Goal: Task Accomplishment & Management: Manage account settings

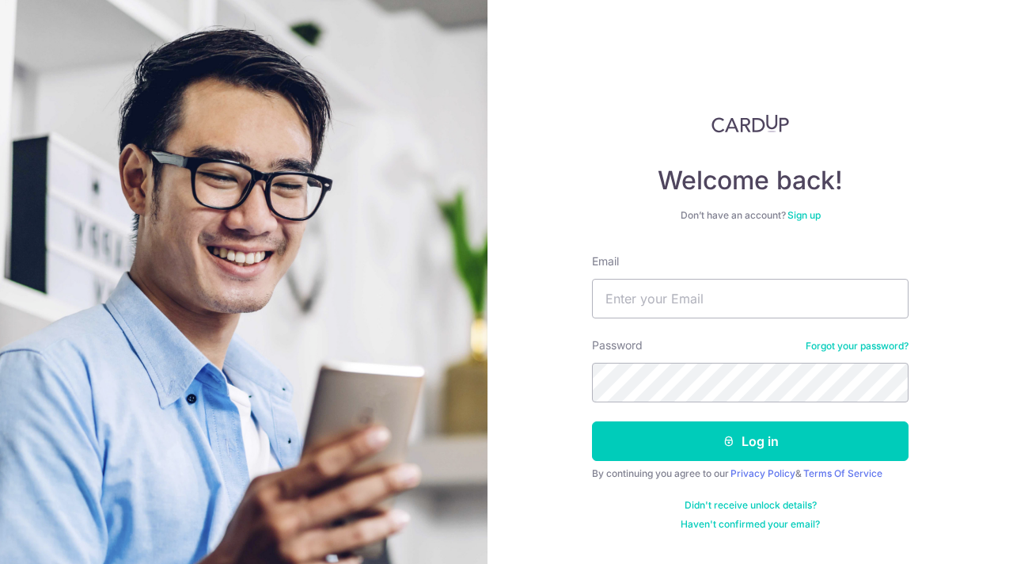
type input "genevieveteocy@gmail.com"
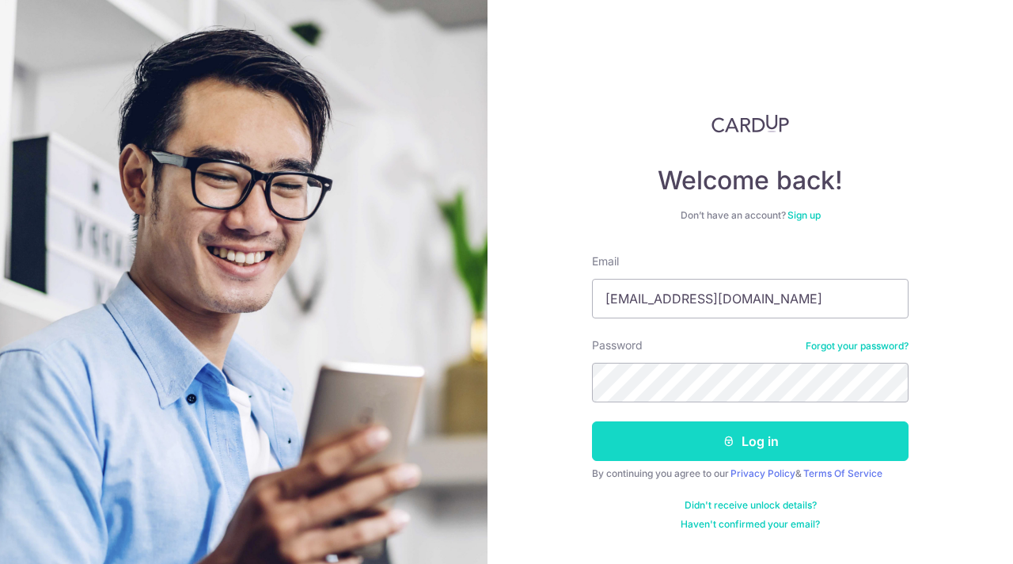
click at [684, 447] on button "Log in" at bounding box center [750, 441] width 317 height 40
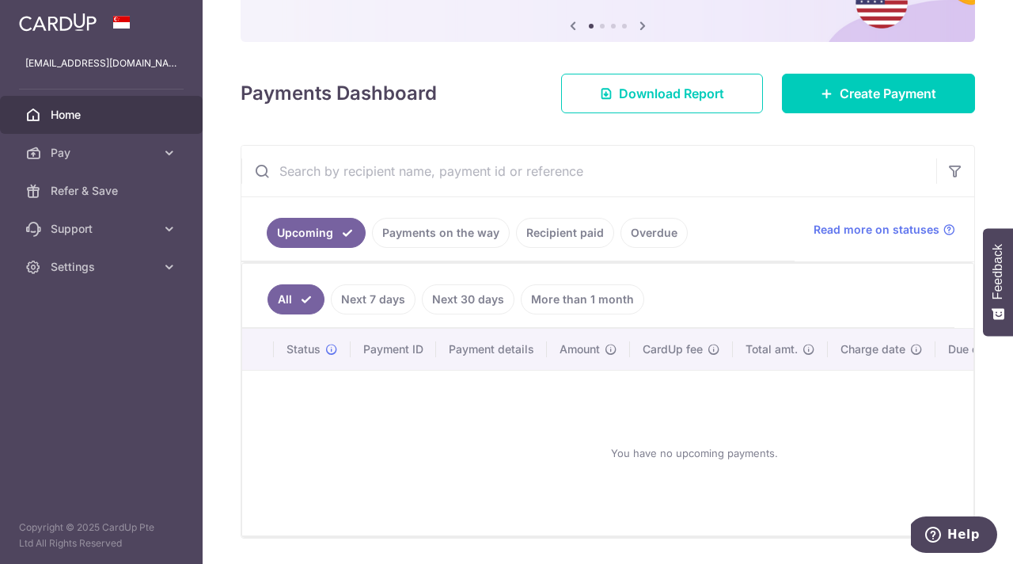
click at [564, 235] on link "Recipient paid" at bounding box center [565, 233] width 98 height 30
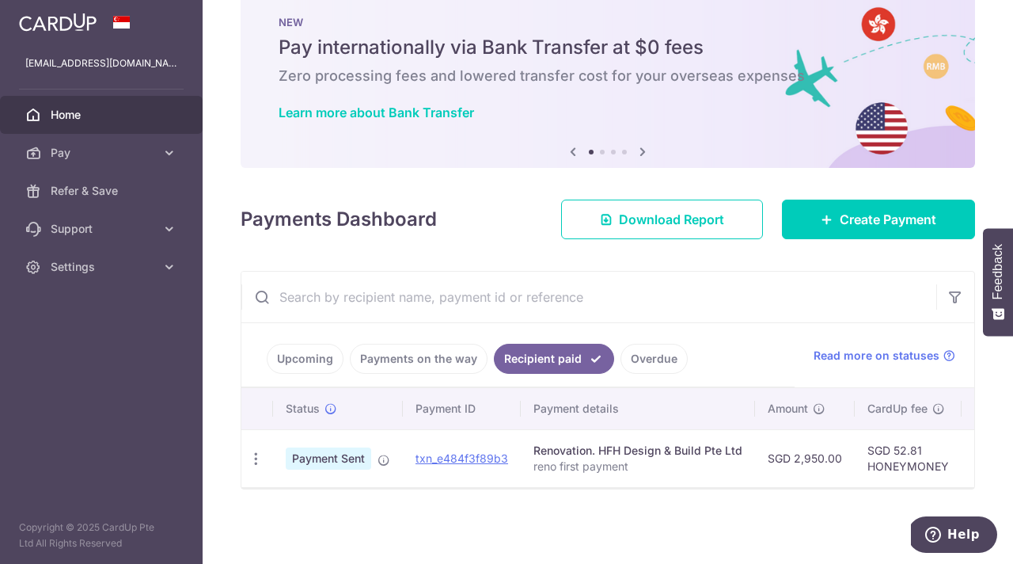
click at [409, 363] on link "Payments on the way" at bounding box center [419, 359] width 138 height 30
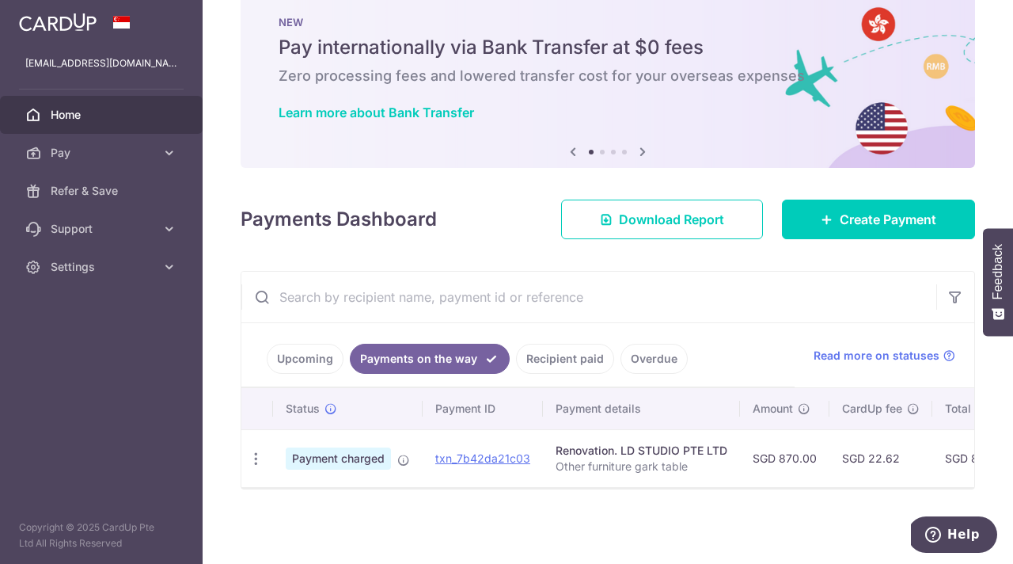
scroll to position [0, 0]
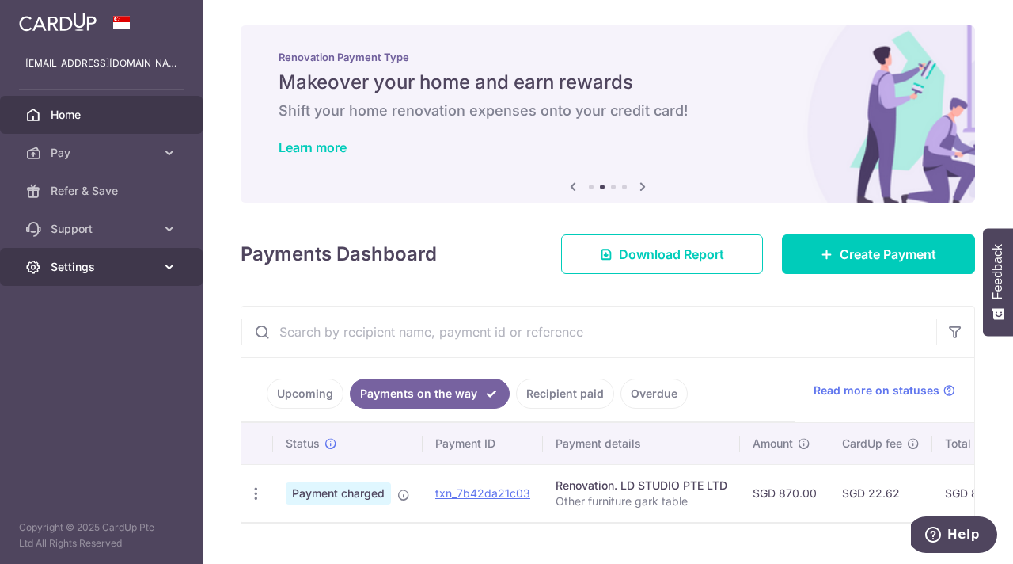
click at [96, 273] on span "Settings" at bounding box center [103, 267] width 105 height 16
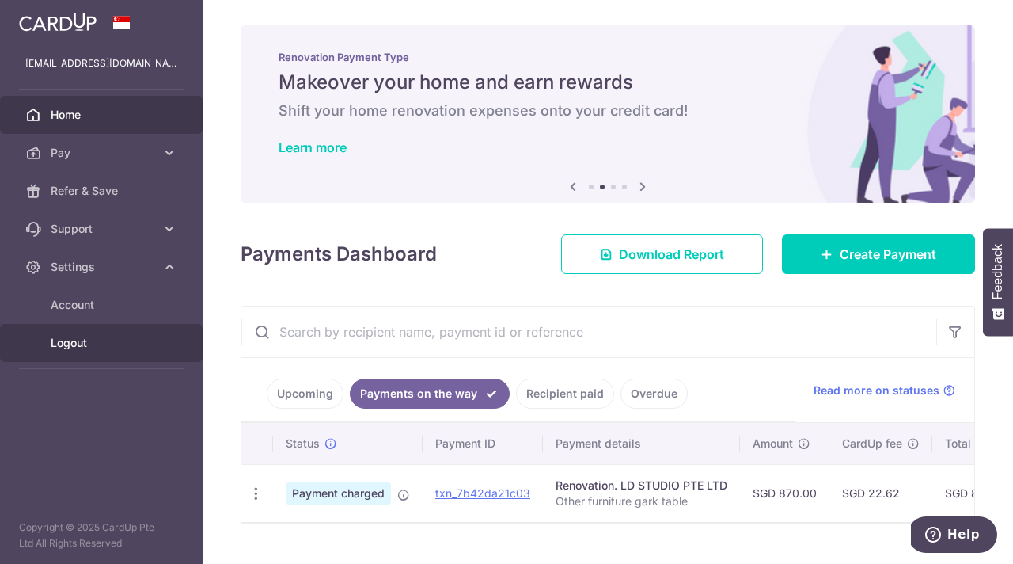
click at [68, 344] on span "Logout" at bounding box center [103, 343] width 105 height 16
